Goal: Transaction & Acquisition: Purchase product/service

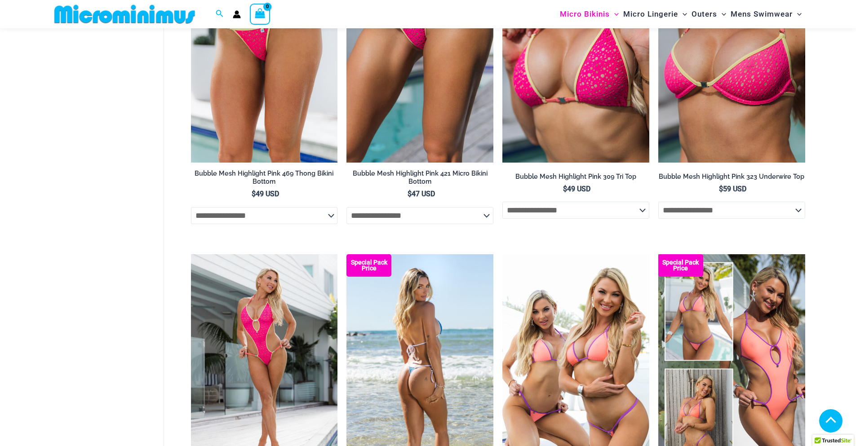
scroll to position [2247, 0]
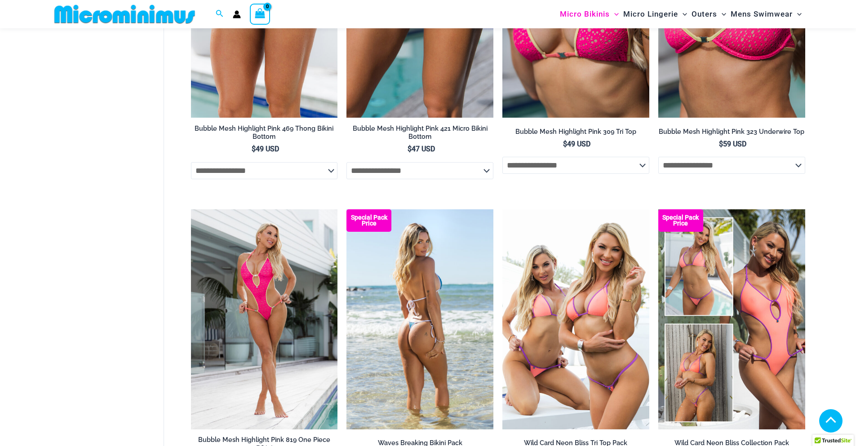
click at [456, 357] on img at bounding box center [419, 319] width 147 height 220
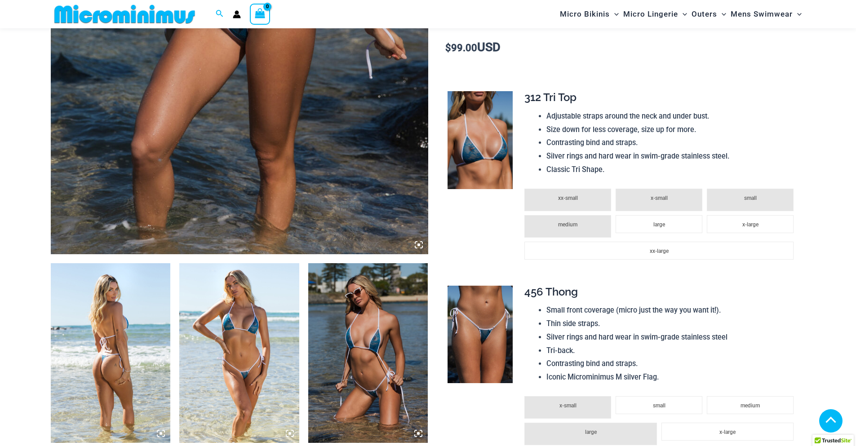
scroll to position [442, 0]
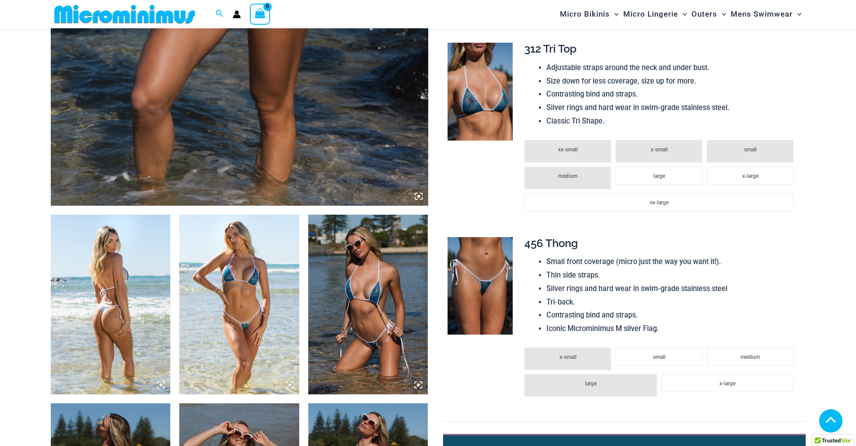
click at [112, 301] on img at bounding box center [111, 305] width 120 height 180
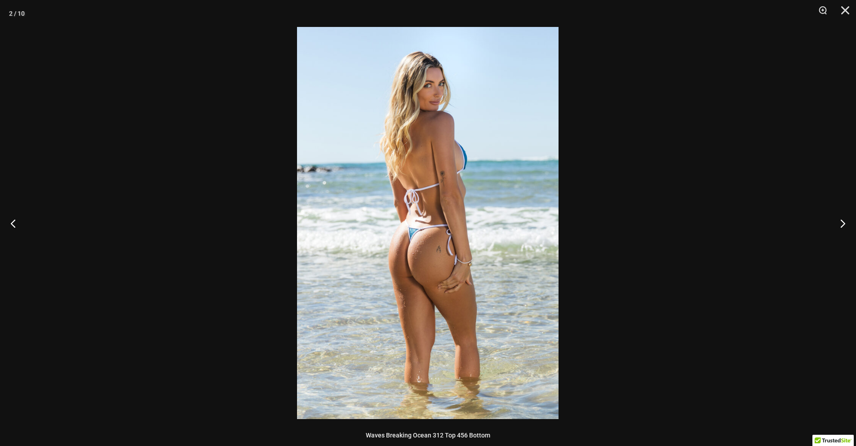
click at [490, 262] on img at bounding box center [428, 223] width 262 height 392
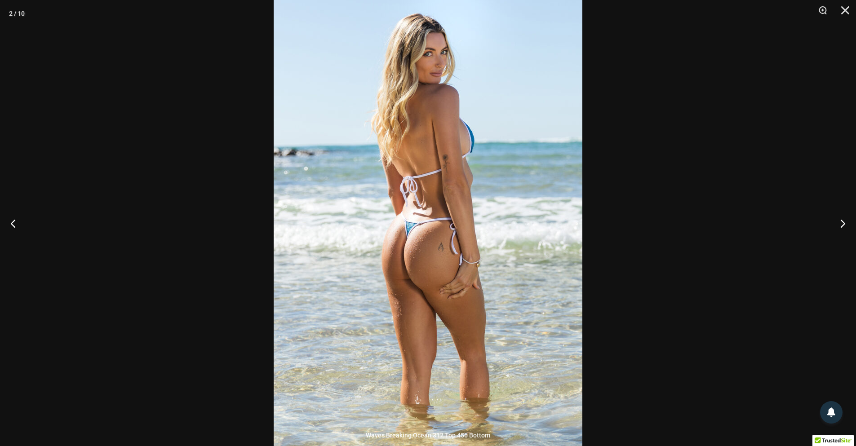
click at [553, 249] on img at bounding box center [428, 216] width 309 height 463
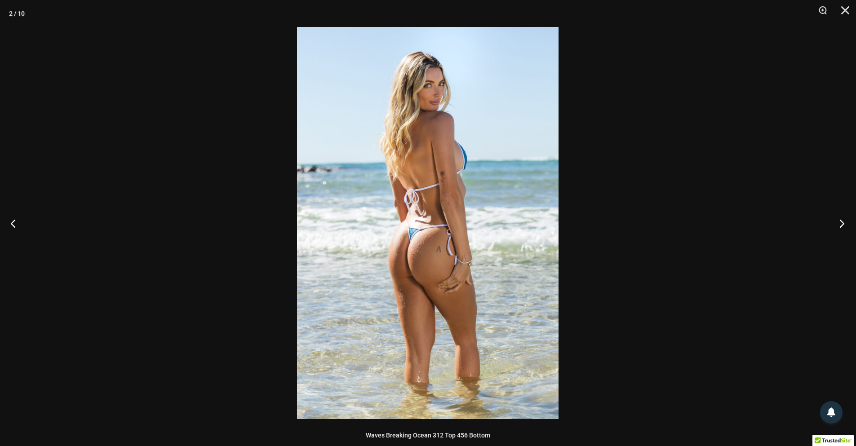
click at [848, 222] on button "Next" at bounding box center [839, 223] width 34 height 45
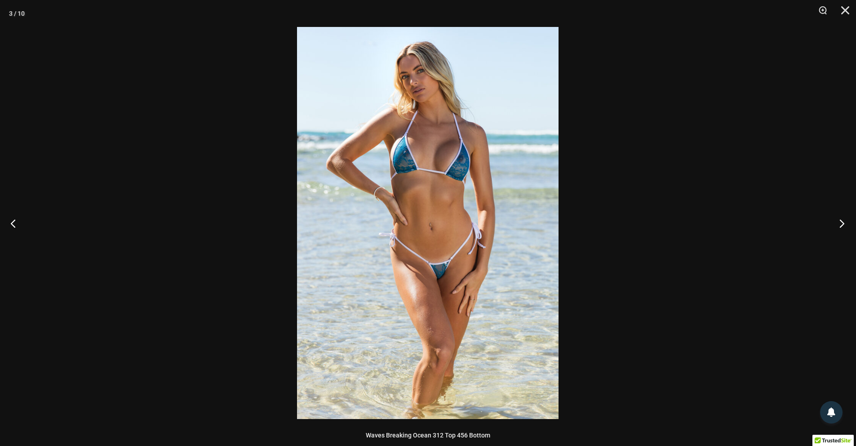
click at [848, 222] on button "Next" at bounding box center [839, 223] width 34 height 45
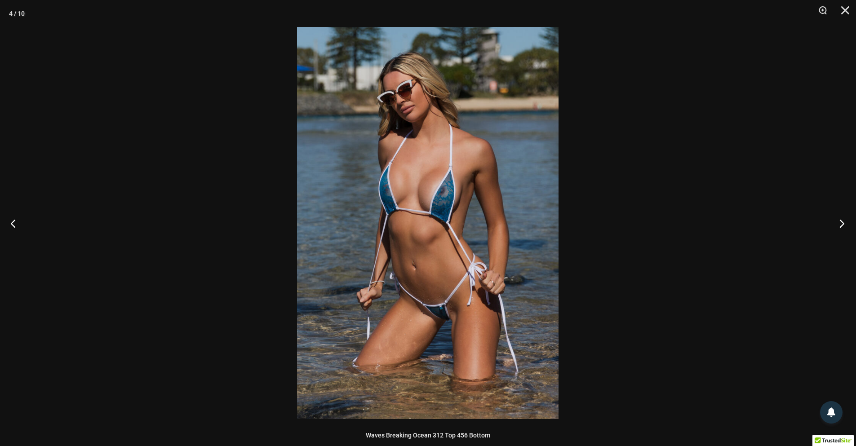
click at [848, 222] on button "Next" at bounding box center [839, 223] width 34 height 45
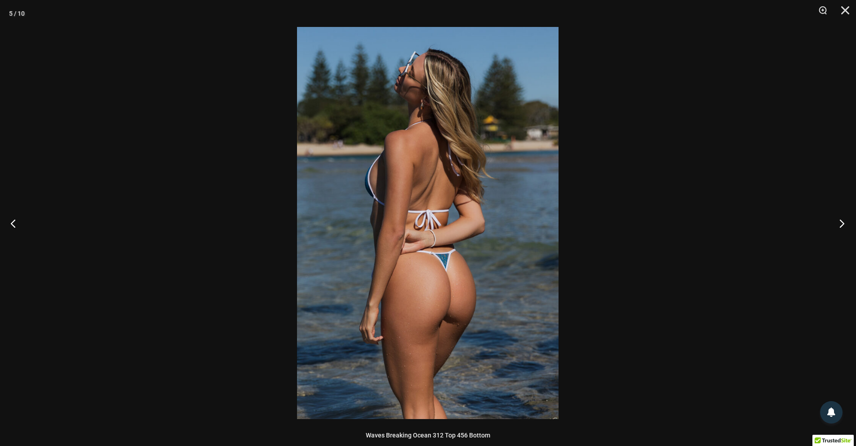
click at [848, 222] on button "Next" at bounding box center [839, 223] width 34 height 45
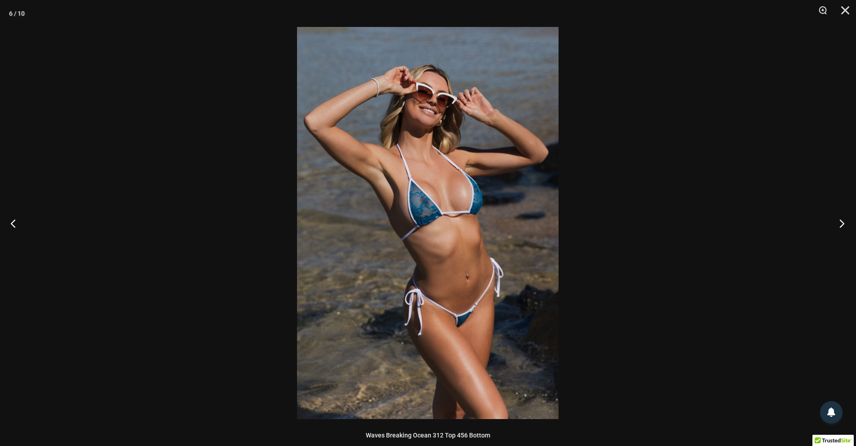
click at [848, 222] on button "Next" at bounding box center [839, 223] width 34 height 45
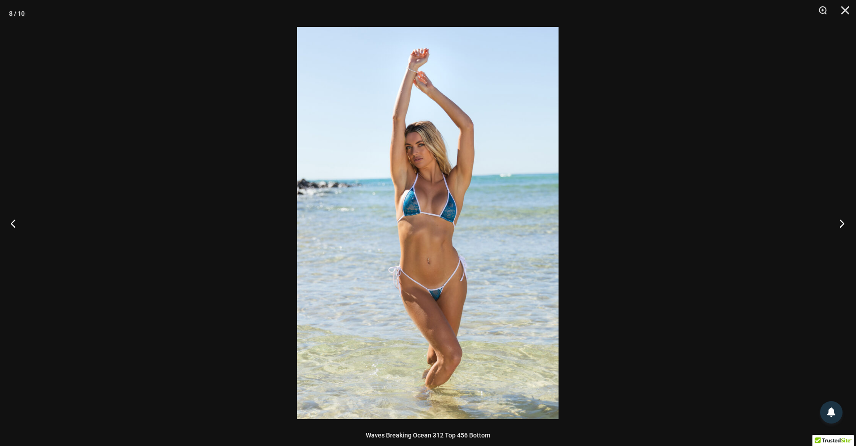
click at [848, 222] on button "Next" at bounding box center [839, 223] width 34 height 45
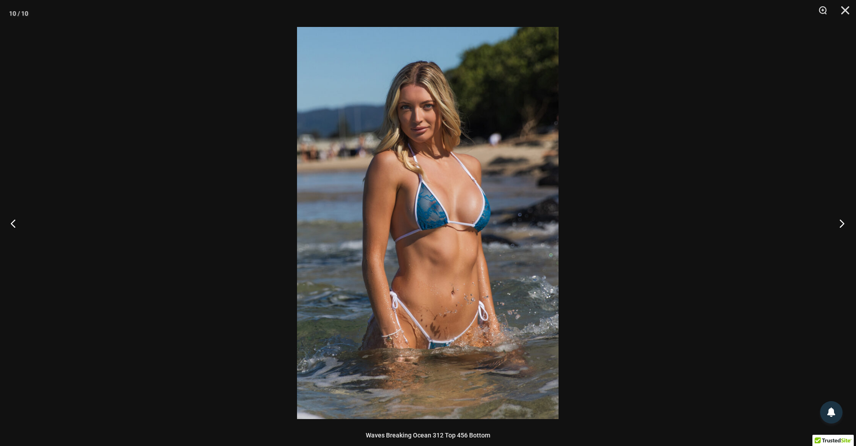
click at [848, 222] on button "Next" at bounding box center [839, 223] width 34 height 45
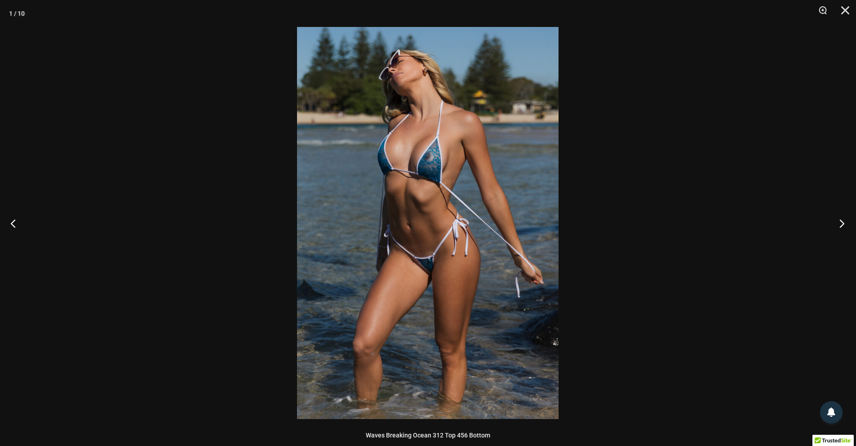
click at [848, 222] on button "Next" at bounding box center [839, 223] width 34 height 45
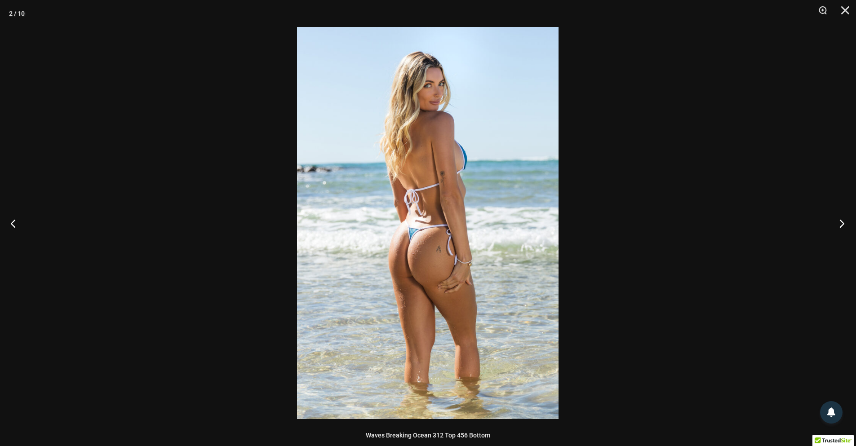
click at [848, 222] on button "Next" at bounding box center [839, 223] width 34 height 45
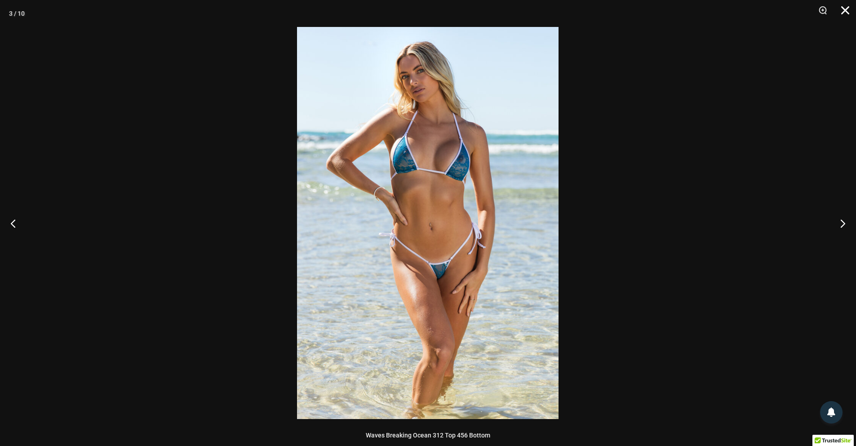
click at [844, 12] on button "Close" at bounding box center [842, 13] width 22 height 27
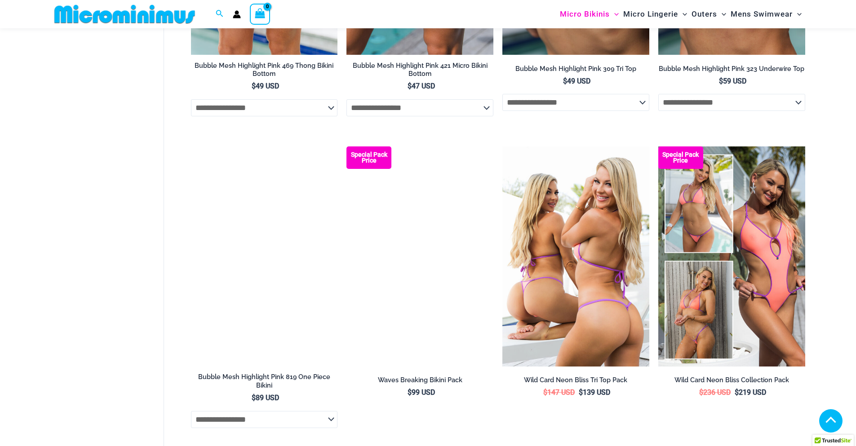
scroll to position [2410, 0]
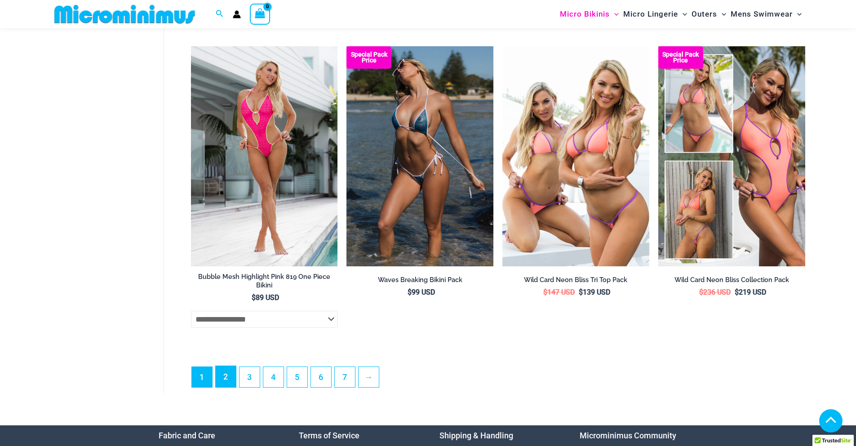
click at [222, 387] on link "2" at bounding box center [226, 376] width 20 height 21
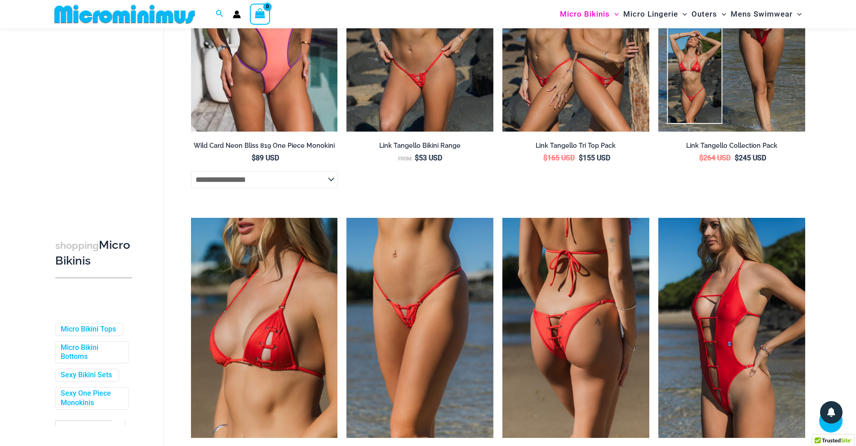
scroll to position [577, 0]
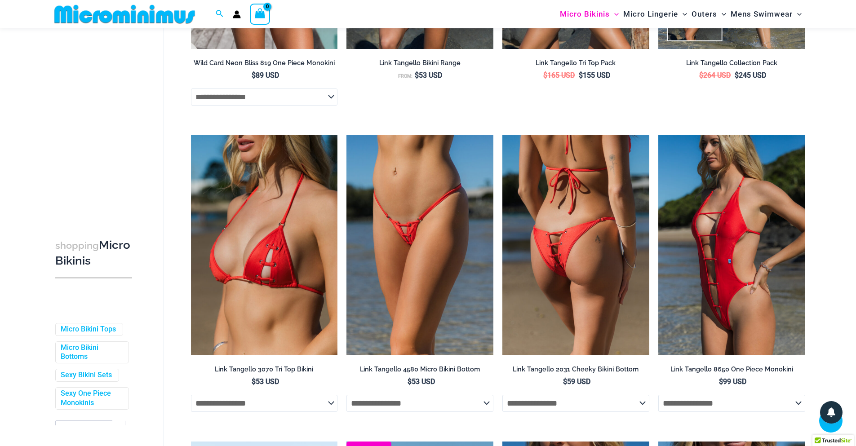
click at [589, 298] on img at bounding box center [575, 245] width 147 height 220
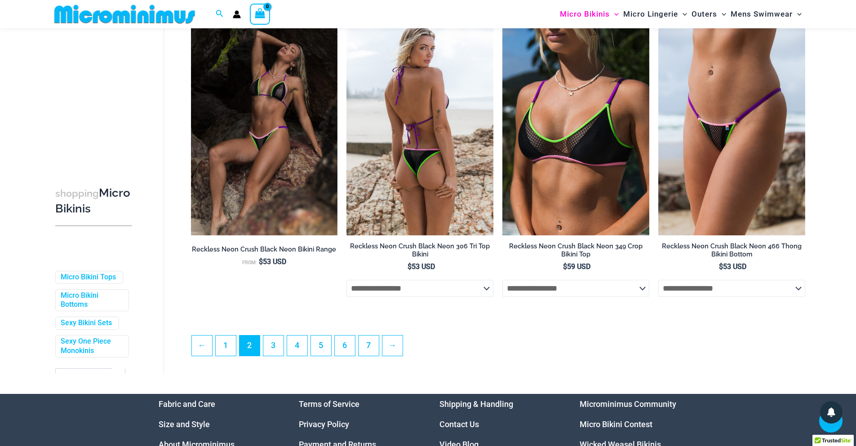
scroll to position [2285, 0]
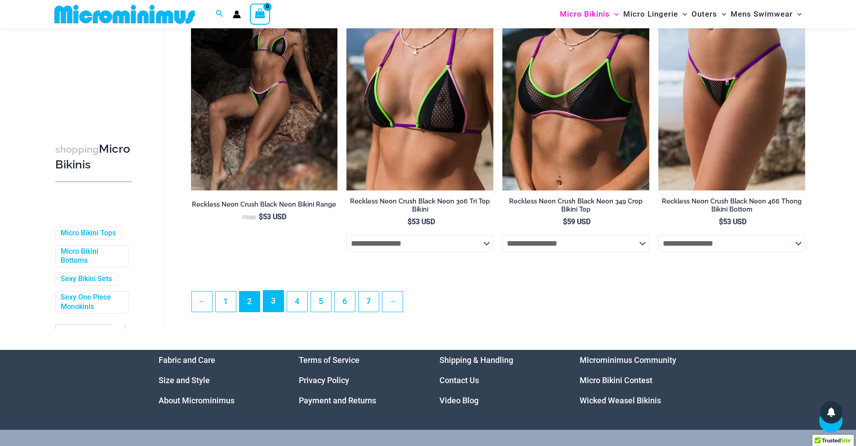
click at [280, 312] on link "3" at bounding box center [273, 301] width 20 height 21
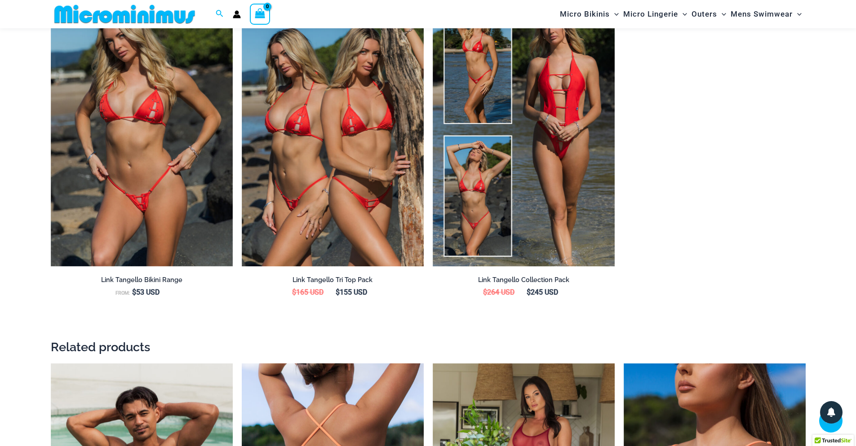
scroll to position [1295, 0]
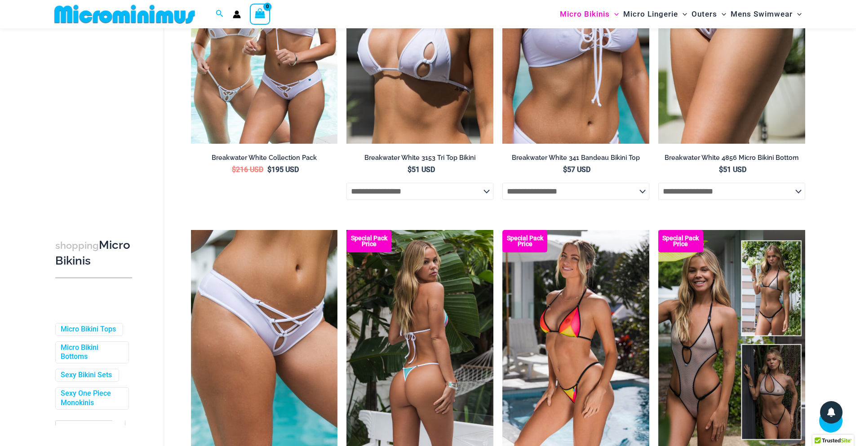
scroll to position [621, 0]
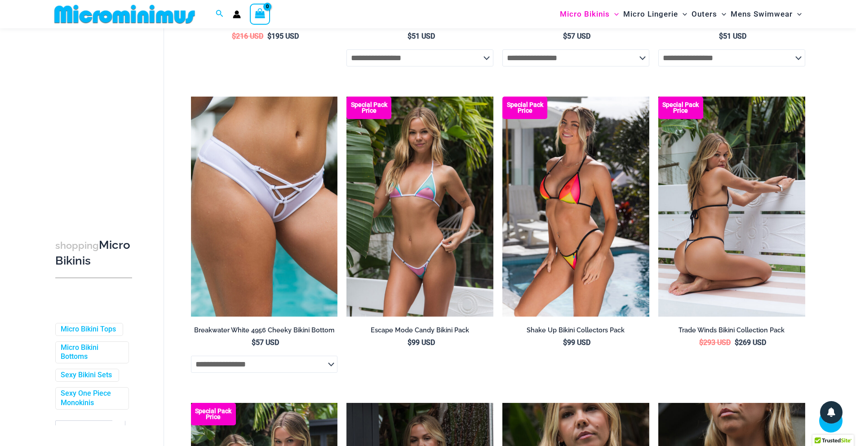
click at [689, 254] on img at bounding box center [731, 207] width 147 height 220
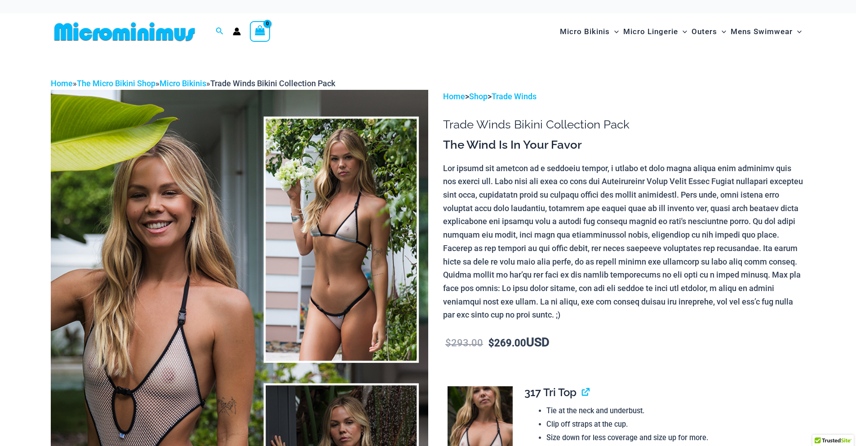
click at [154, 351] on img at bounding box center [239, 373] width 377 height 566
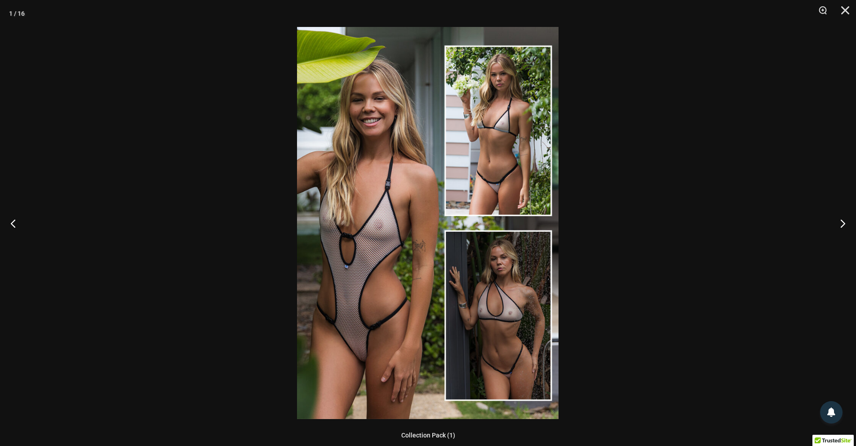
click at [395, 207] on img at bounding box center [428, 223] width 262 height 392
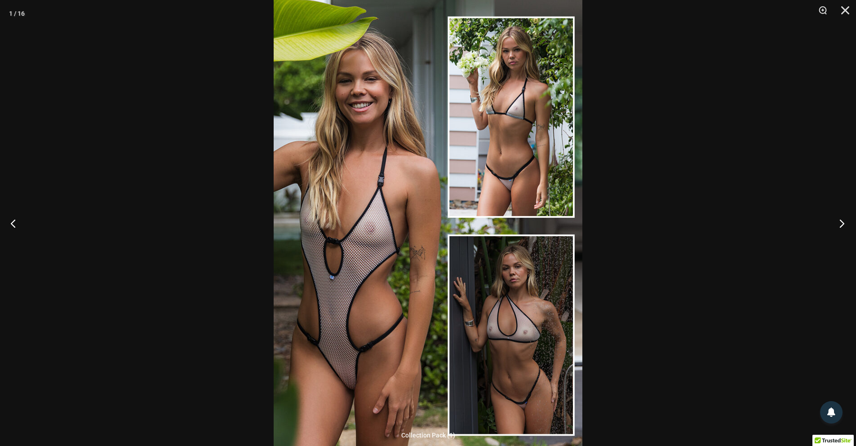
click at [835, 223] on button "Next" at bounding box center [839, 223] width 34 height 45
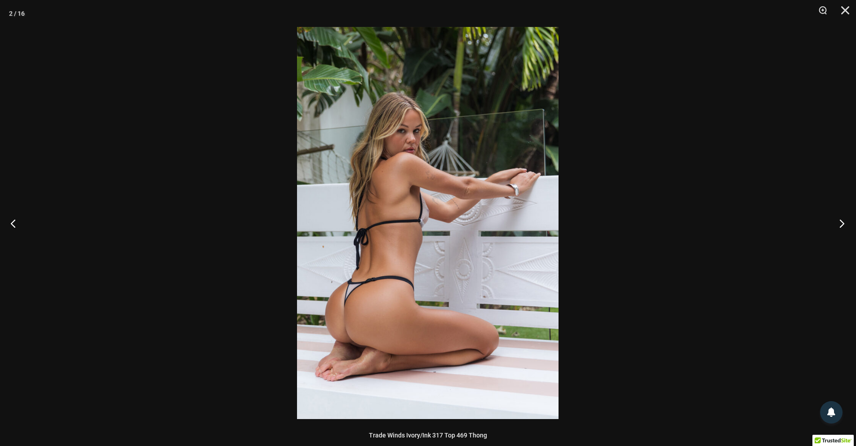
click at [835, 224] on button "Next" at bounding box center [839, 223] width 34 height 45
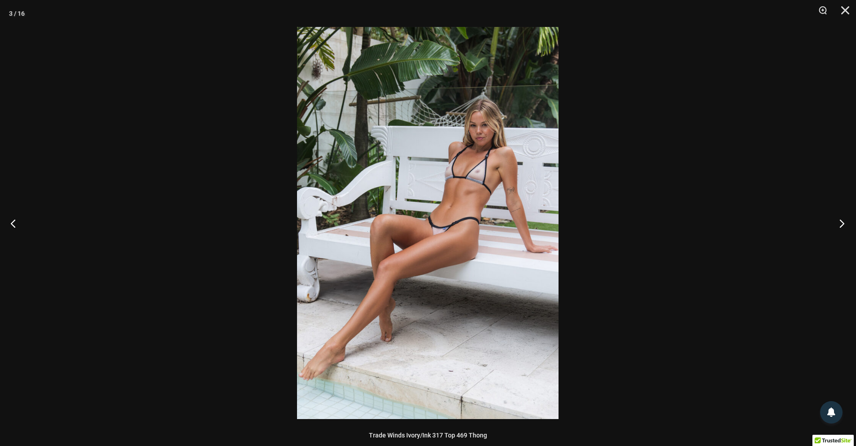
click at [834, 229] on button "Next" at bounding box center [839, 223] width 34 height 45
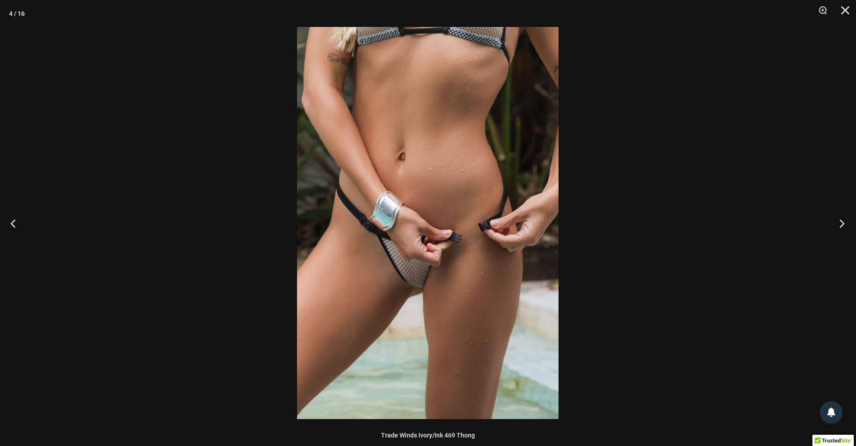
click at [834, 226] on button "Next" at bounding box center [839, 223] width 34 height 45
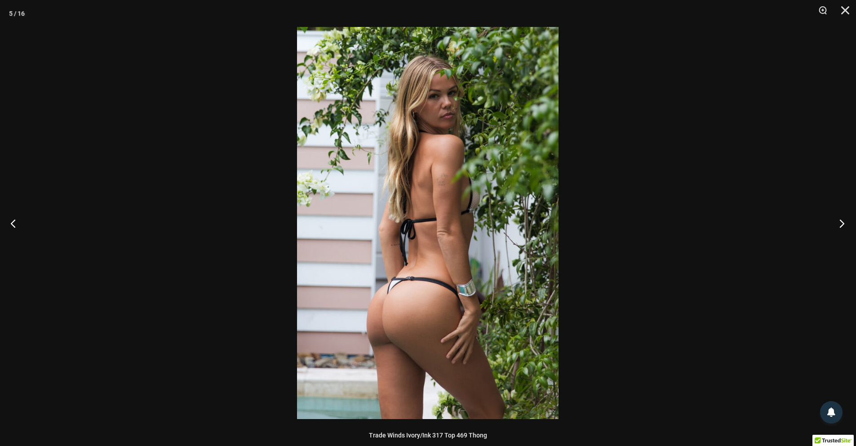
click at [843, 224] on button "Next" at bounding box center [839, 223] width 34 height 45
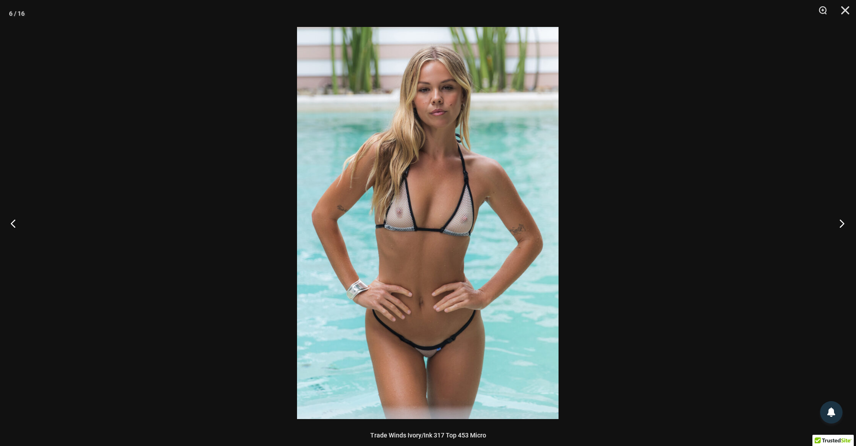
click at [838, 229] on button "Next" at bounding box center [839, 223] width 34 height 45
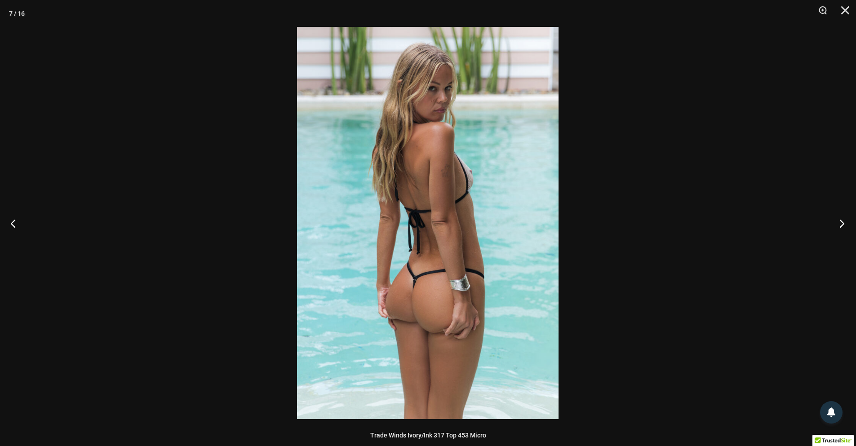
click at [845, 228] on button "Next" at bounding box center [839, 223] width 34 height 45
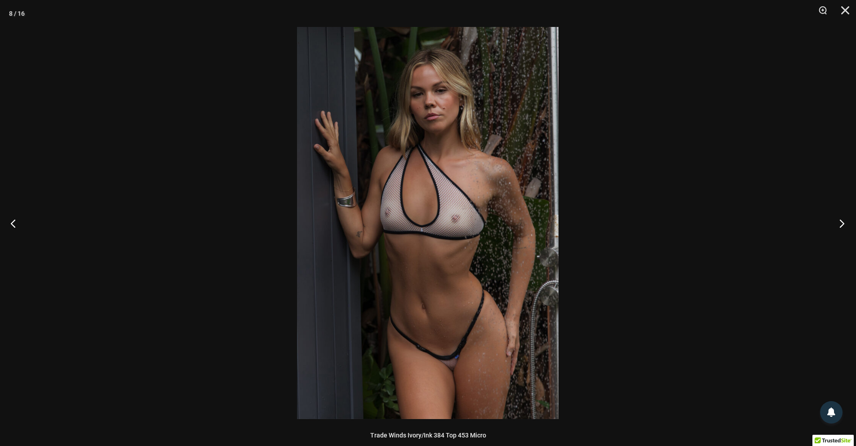
click at [844, 223] on button "Next" at bounding box center [839, 223] width 34 height 45
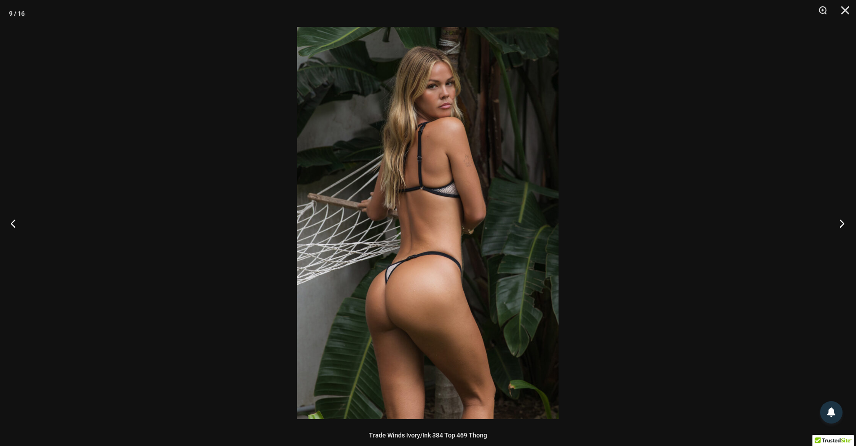
click at [839, 229] on button "Next" at bounding box center [839, 223] width 34 height 45
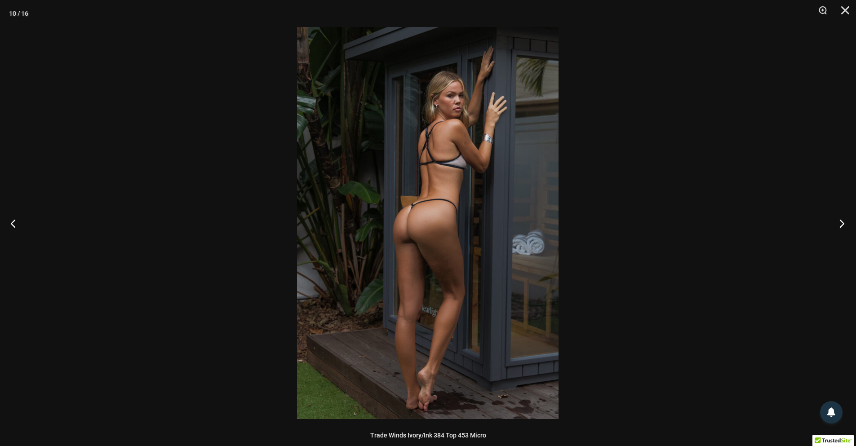
click at [838, 228] on button "Next" at bounding box center [839, 223] width 34 height 45
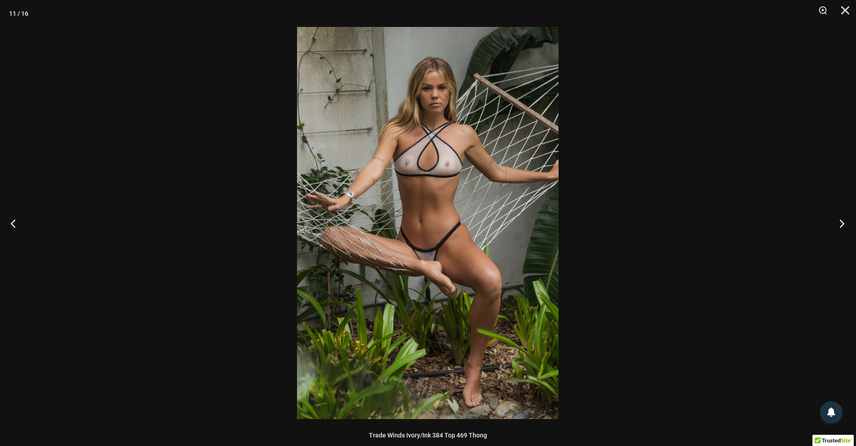
click at [853, 215] on button "Next" at bounding box center [839, 223] width 34 height 45
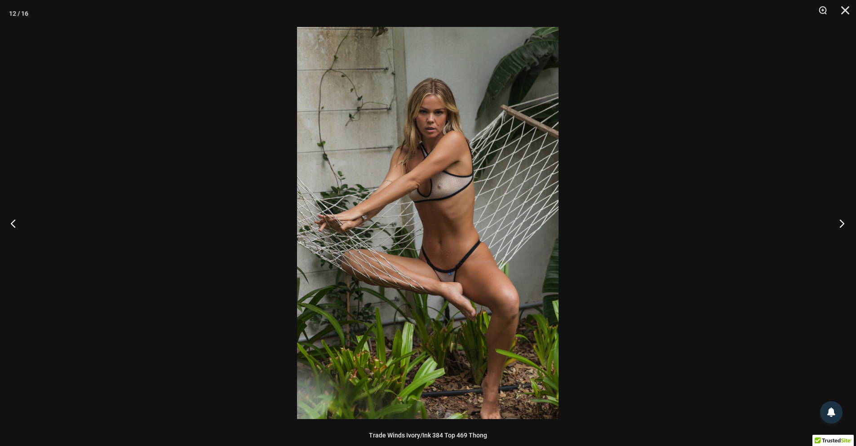
click at [842, 225] on button "Next" at bounding box center [839, 223] width 34 height 45
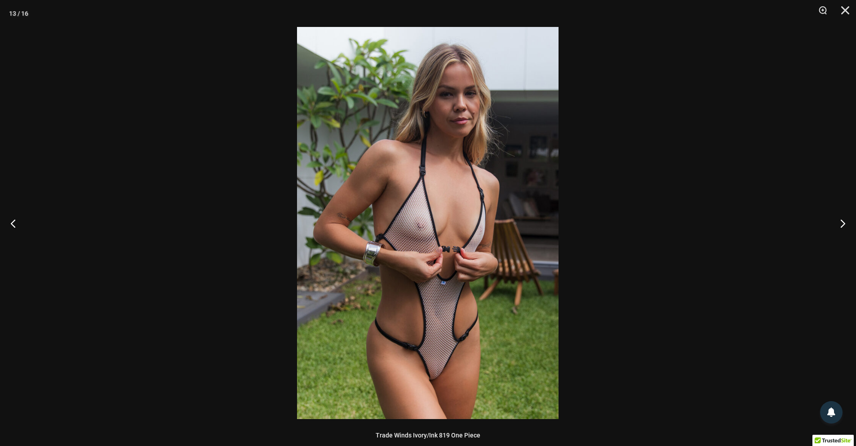
click at [466, 358] on img at bounding box center [428, 223] width 262 height 392
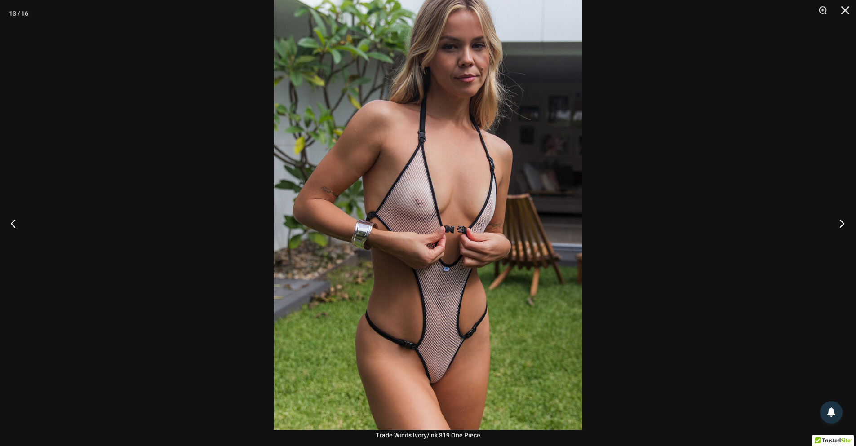
click at [841, 230] on button "Next" at bounding box center [839, 223] width 34 height 45
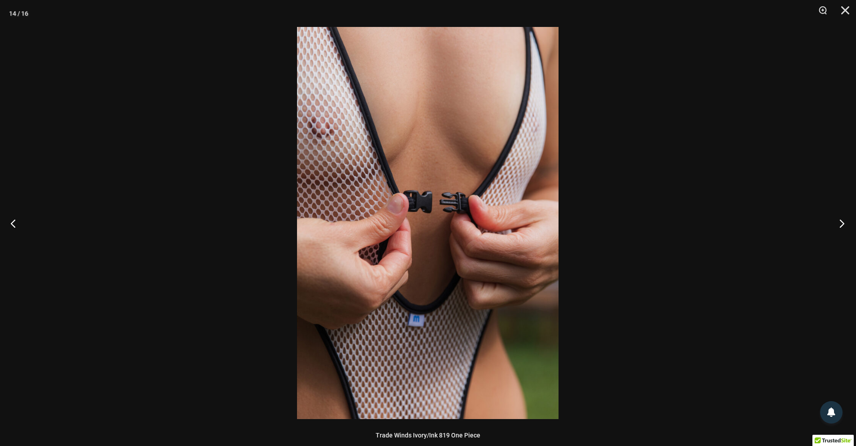
click at [843, 243] on button "Next" at bounding box center [839, 223] width 34 height 45
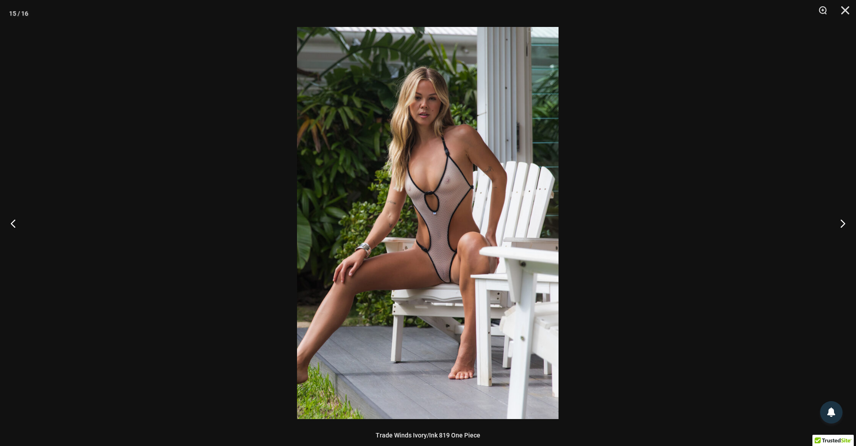
click at [456, 284] on img at bounding box center [428, 223] width 262 height 392
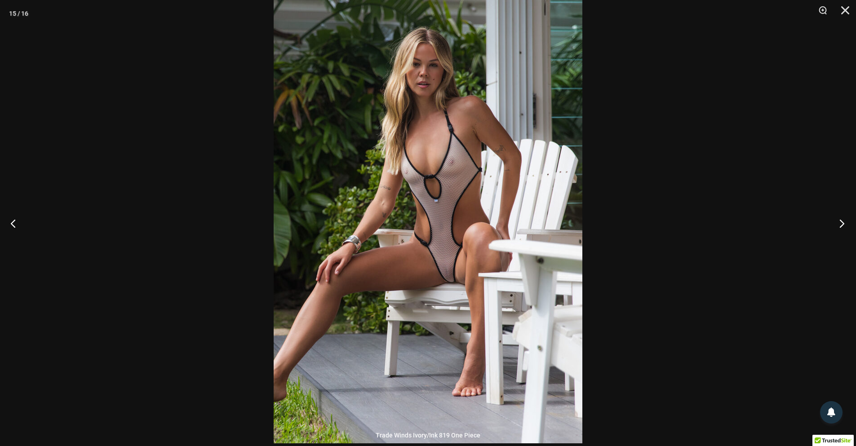
click at [845, 222] on button "Next" at bounding box center [839, 223] width 34 height 45
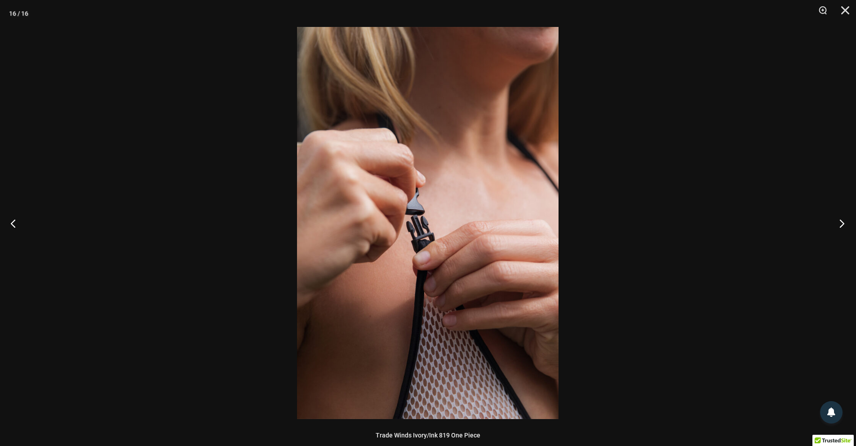
click at [846, 223] on button "Next" at bounding box center [839, 223] width 34 height 45
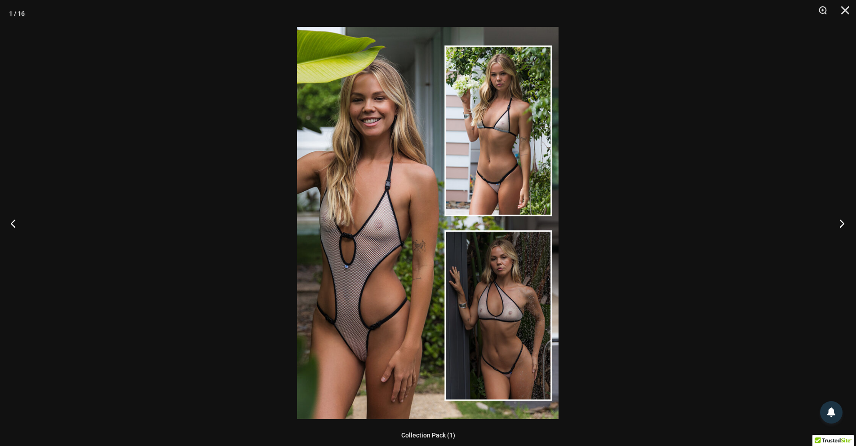
click at [846, 223] on button "Next" at bounding box center [839, 223] width 34 height 45
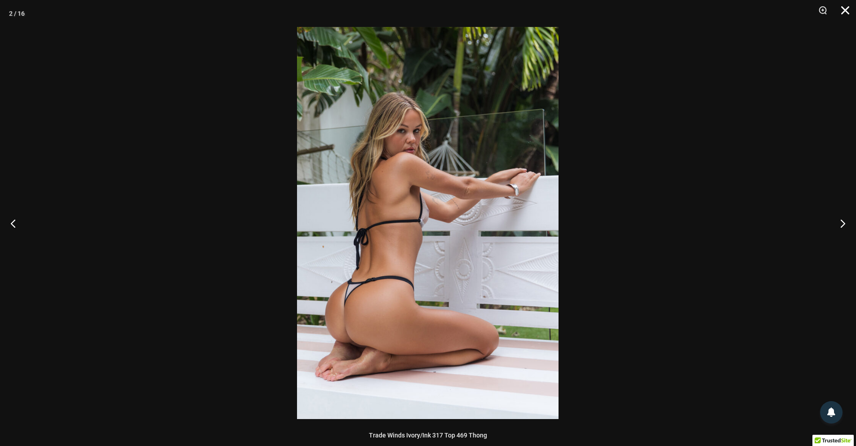
click at [839, 9] on button "Close" at bounding box center [842, 13] width 22 height 27
